Goal: Task Accomplishment & Management: Manage account settings

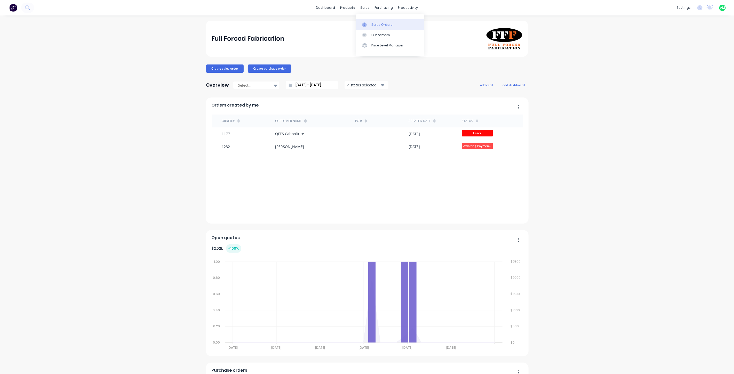
click at [373, 22] on div "Sales Orders" at bounding box center [382, 24] width 21 height 5
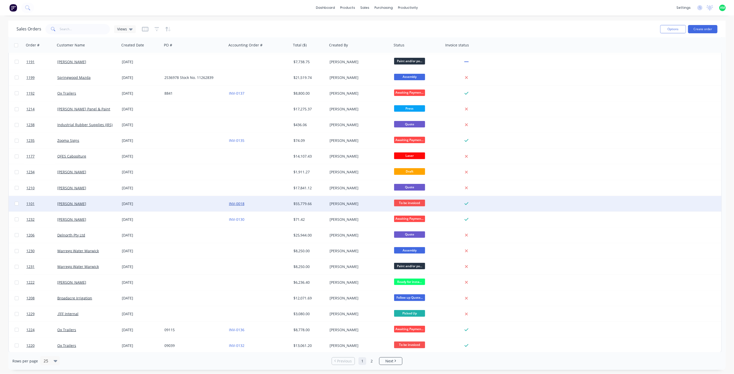
scroll to position [95, 0]
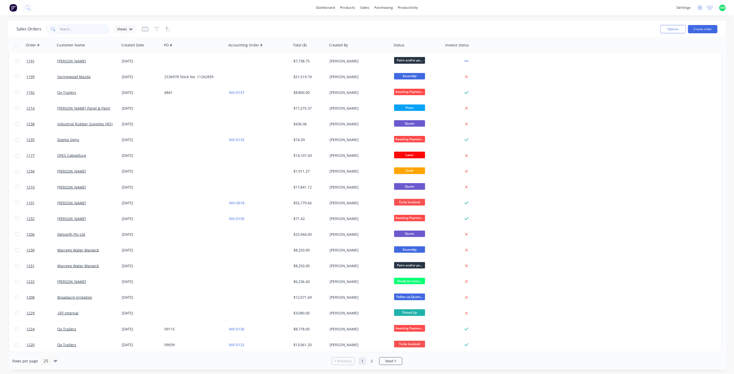
click at [68, 27] on input "text" at bounding box center [85, 29] width 50 height 10
type input "138"
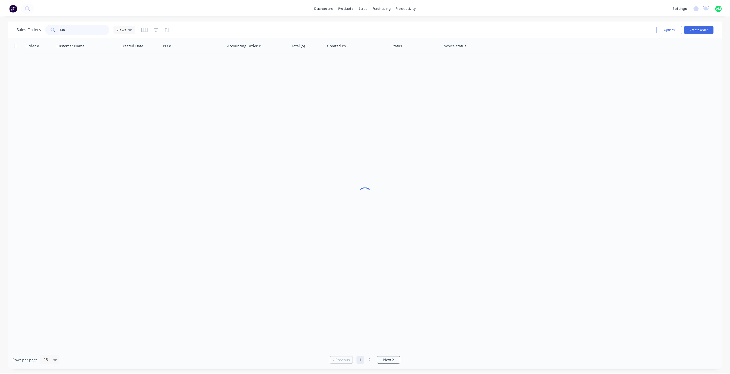
scroll to position [0, 0]
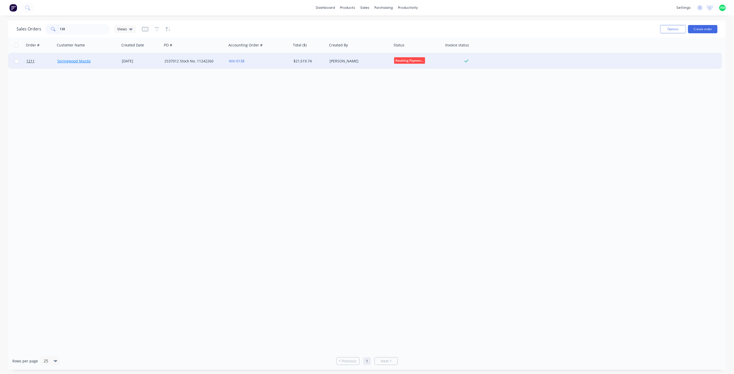
click at [85, 61] on link "Springwood Mazda" at bounding box center [73, 61] width 33 height 5
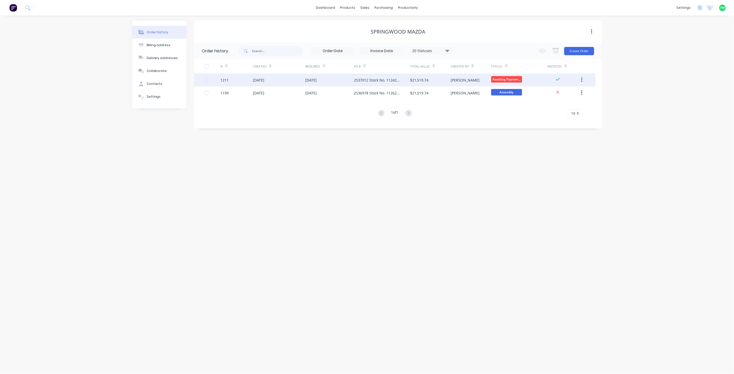
click at [366, 79] on div "2S37012 Stock No. 11242260" at bounding box center [377, 79] width 46 height 5
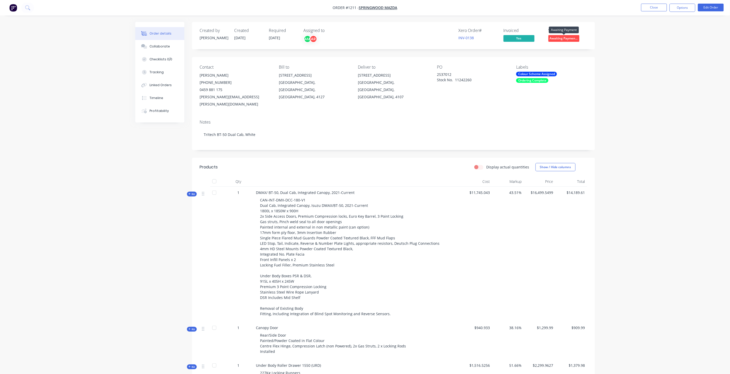
click at [556, 37] on span "Awaiting Paymen..." at bounding box center [563, 38] width 31 height 6
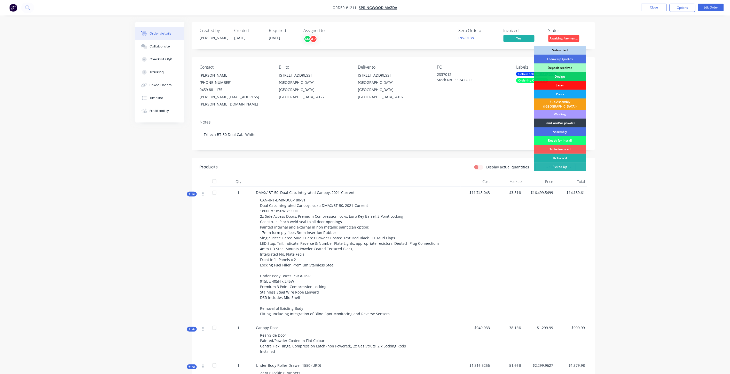
click at [557, 155] on div "Delivered" at bounding box center [560, 158] width 52 height 9
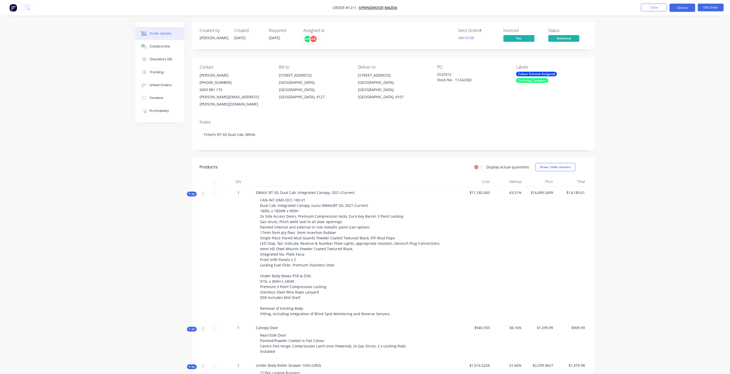
click at [678, 9] on button "Options" at bounding box center [682, 8] width 26 height 8
click at [656, 133] on div "Archive" at bounding box center [667, 134] width 48 height 7
click at [653, 7] on button "Close" at bounding box center [654, 8] width 26 height 8
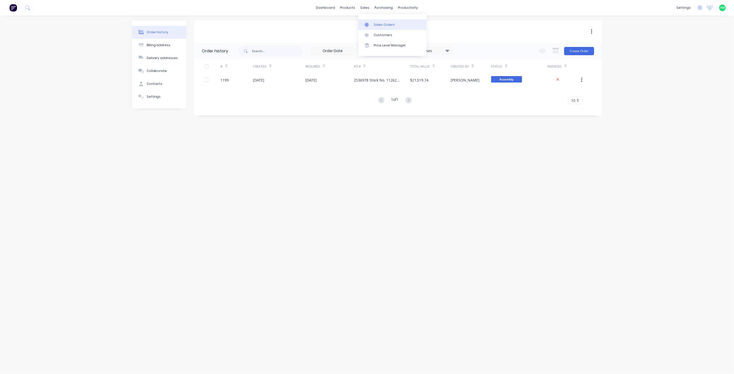
click at [368, 20] on link "Sales Orders" at bounding box center [392, 24] width 68 height 10
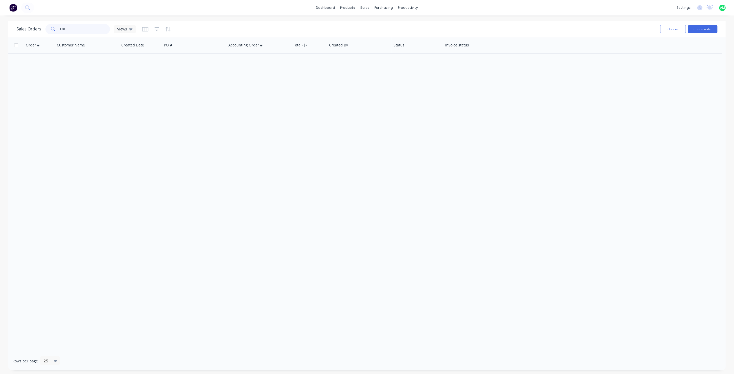
drag, startPoint x: 78, startPoint y: 30, endPoint x: 50, endPoint y: 28, distance: 28.4
click at [50, 28] on div "138" at bounding box center [77, 29] width 65 height 10
type input "129"
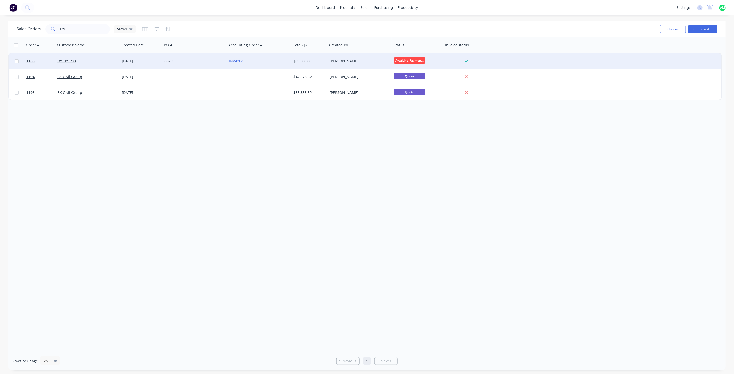
click at [97, 60] on div "Ox Trailers" at bounding box center [85, 61] width 57 height 5
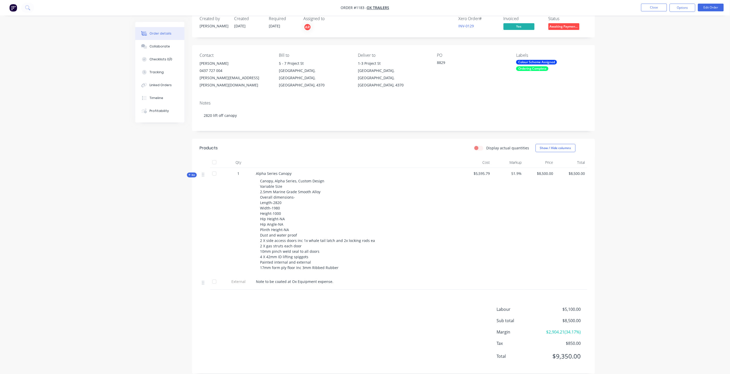
scroll to position [12, 0]
click at [677, 7] on button "Options" at bounding box center [682, 8] width 26 height 8
click at [661, 132] on div "Archive" at bounding box center [667, 134] width 48 height 7
click at [657, 9] on button "Close" at bounding box center [654, 8] width 26 height 8
